Goal: Navigation & Orientation: Find specific page/section

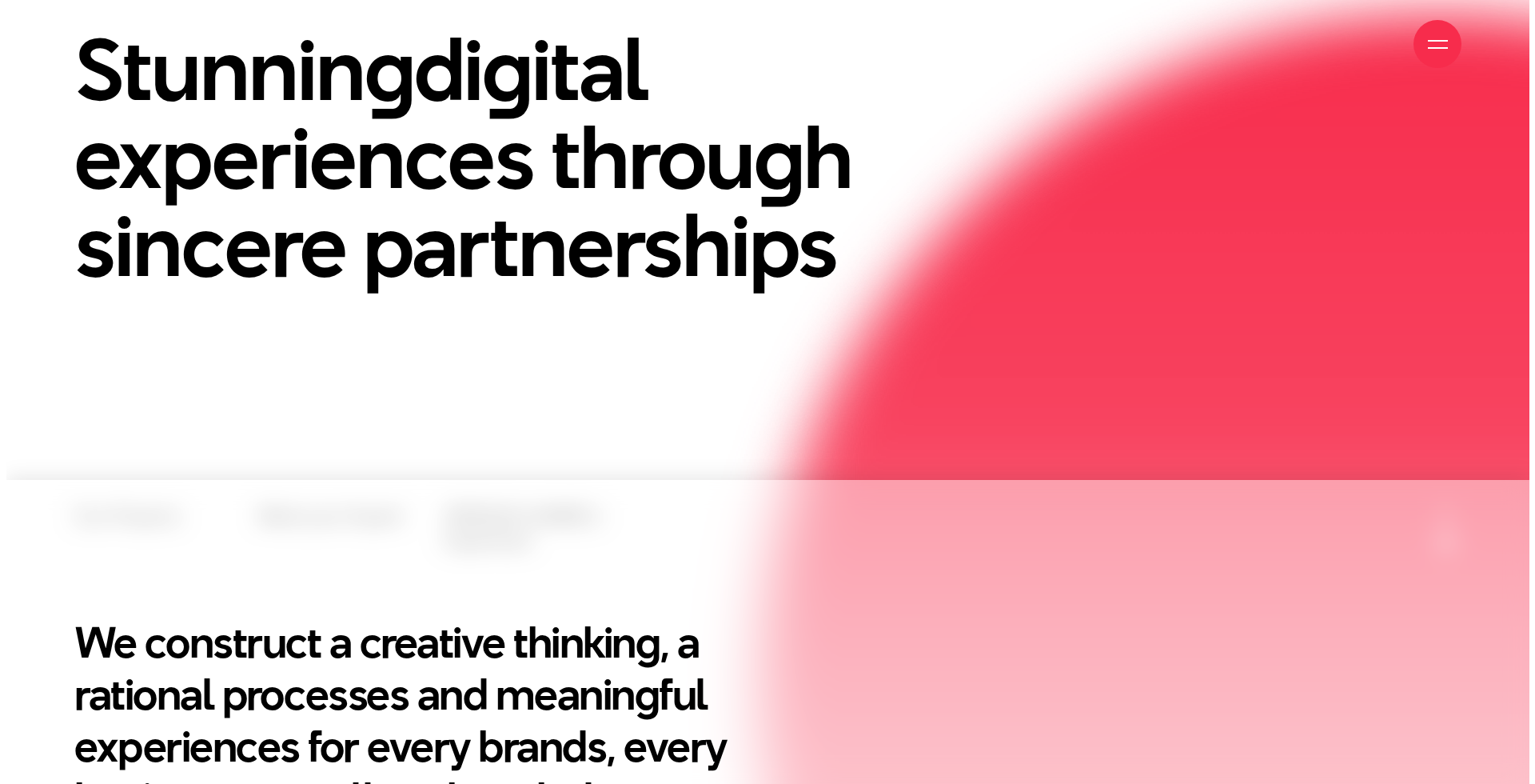
scroll to position [413, 0]
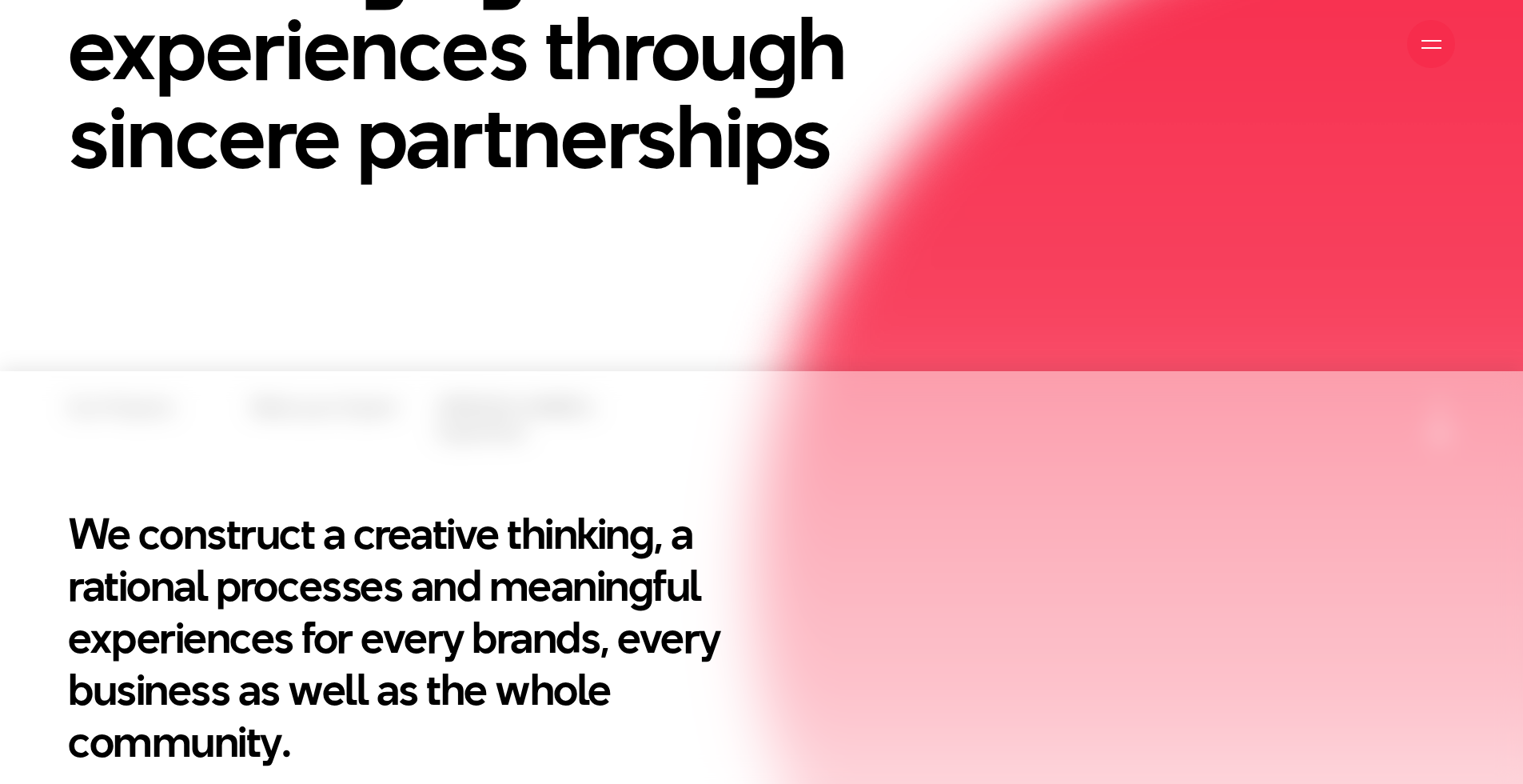
click at [1435, 58] on div at bounding box center [1431, 44] width 48 height 48
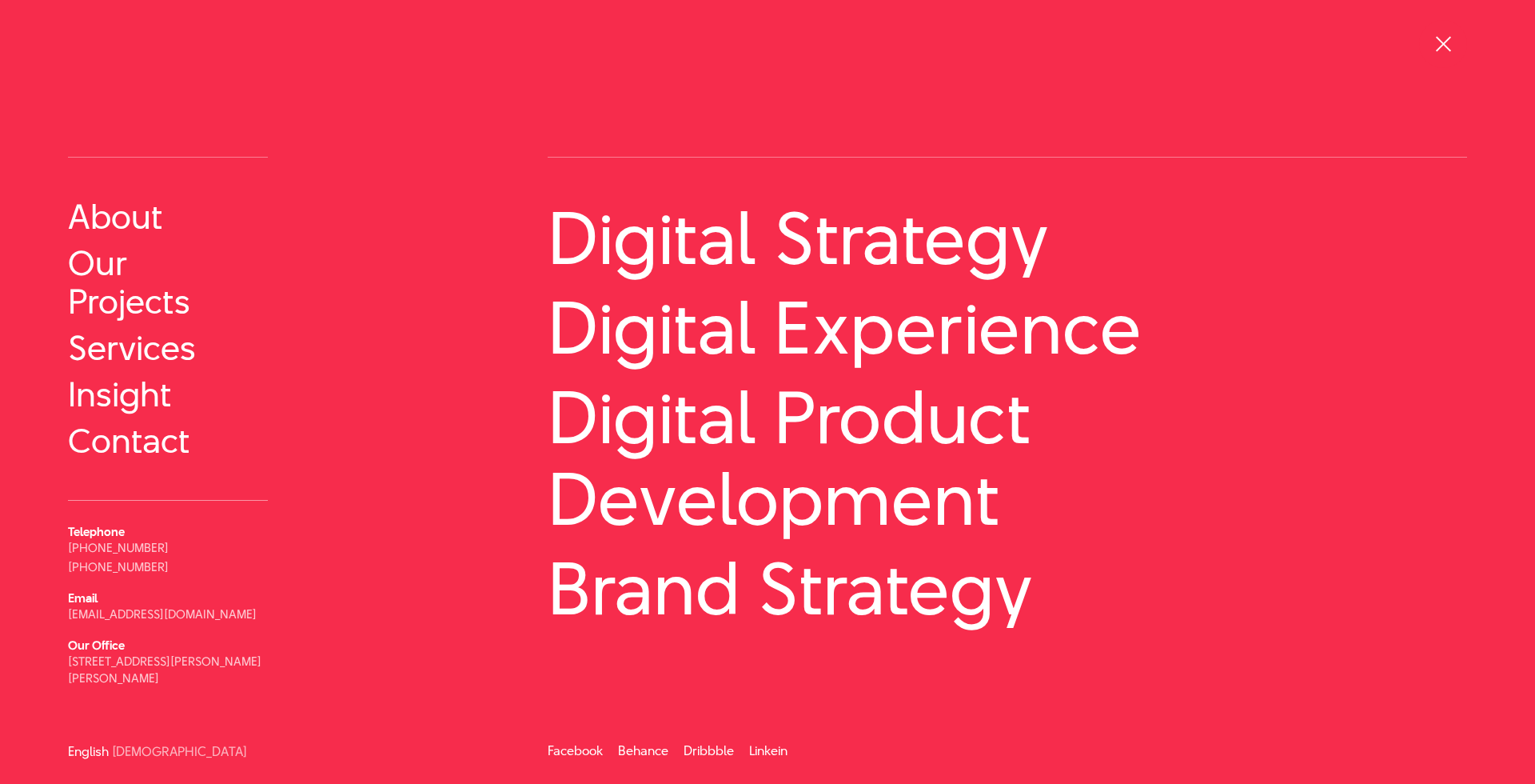
scroll to position [26, 0]
click at [106, 305] on link "Our Projects" at bounding box center [168, 281] width 200 height 77
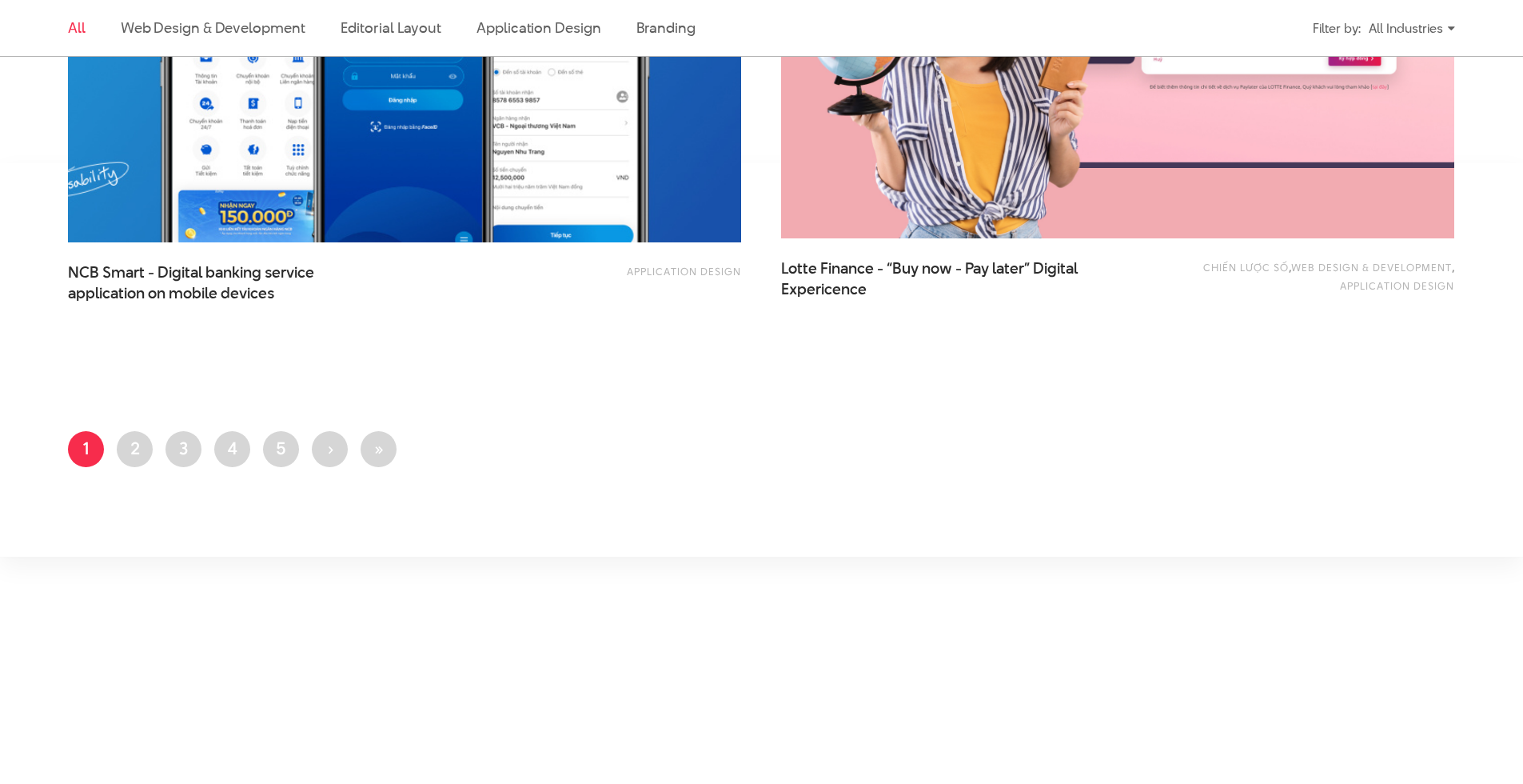
scroll to position [3879, 0]
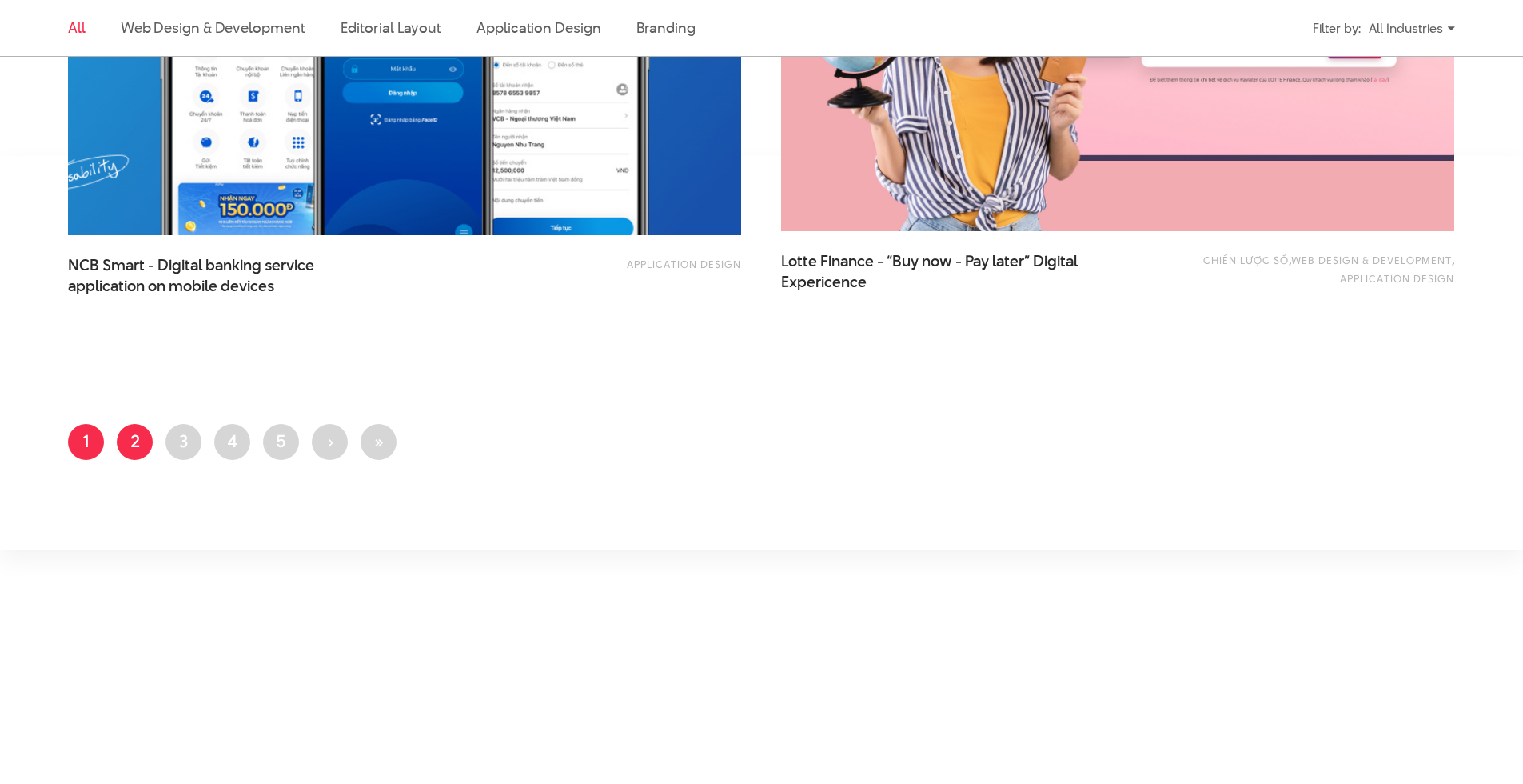
click at [133, 447] on link "Page 2" at bounding box center [135, 442] width 36 height 36
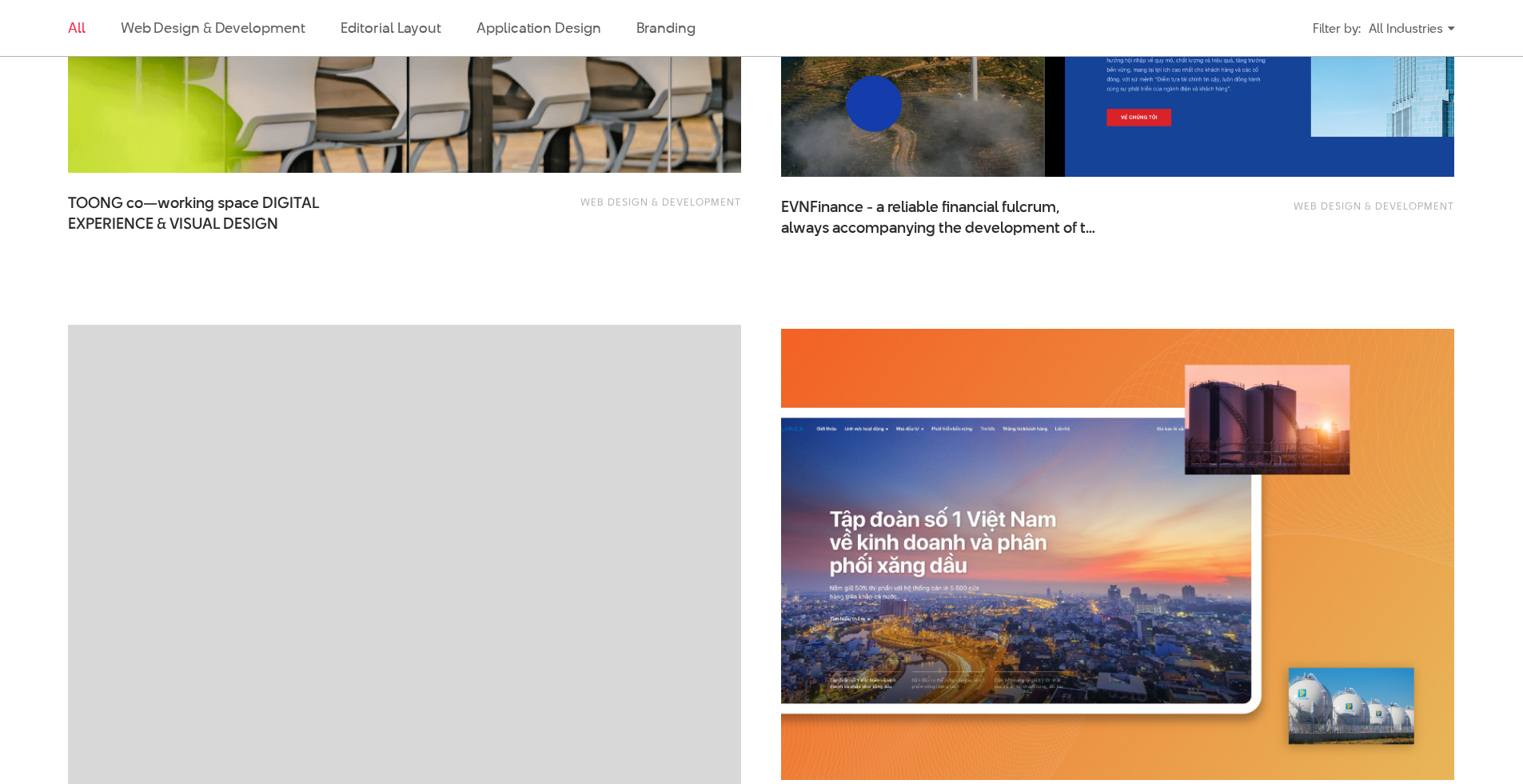
scroll to position [2187, 0]
